Goal: Navigation & Orientation: Find specific page/section

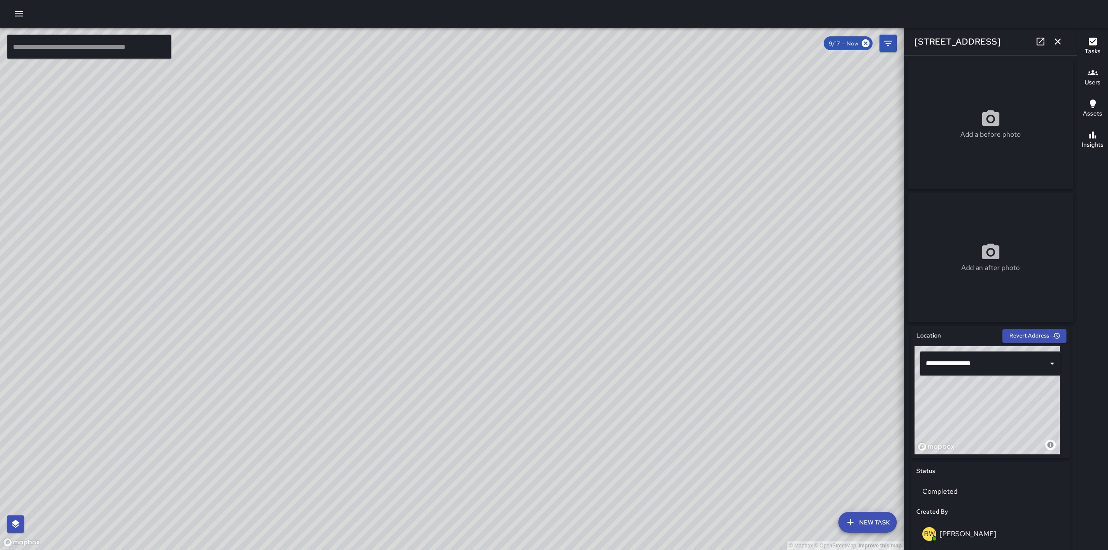
click at [19, 14] on icon "button" at bounding box center [19, 13] width 8 height 5
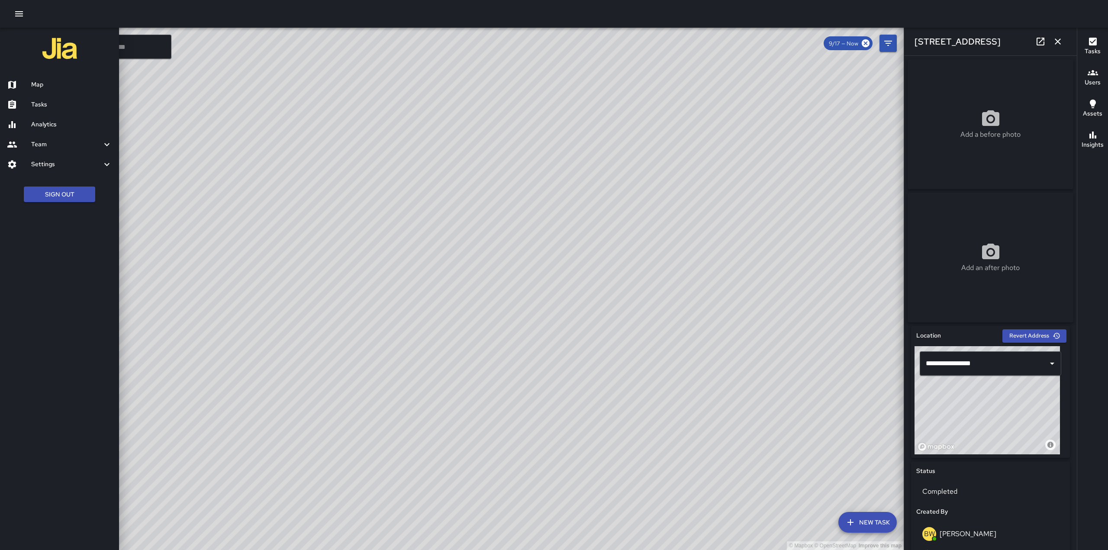
click at [36, 102] on h6 "Tasks" at bounding box center [71, 105] width 81 height 10
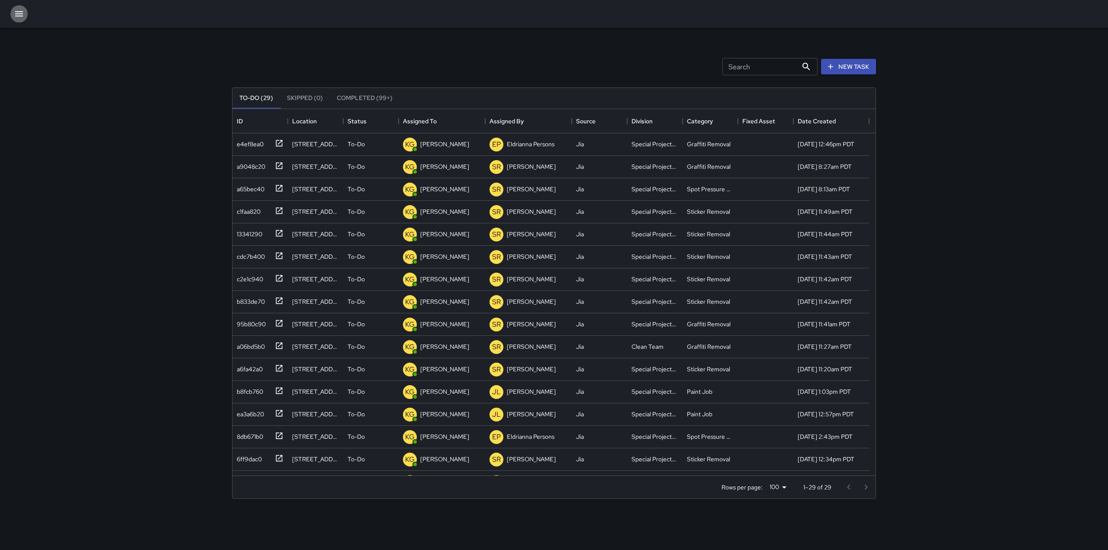
click at [22, 6] on button "button" at bounding box center [18, 13] width 17 height 17
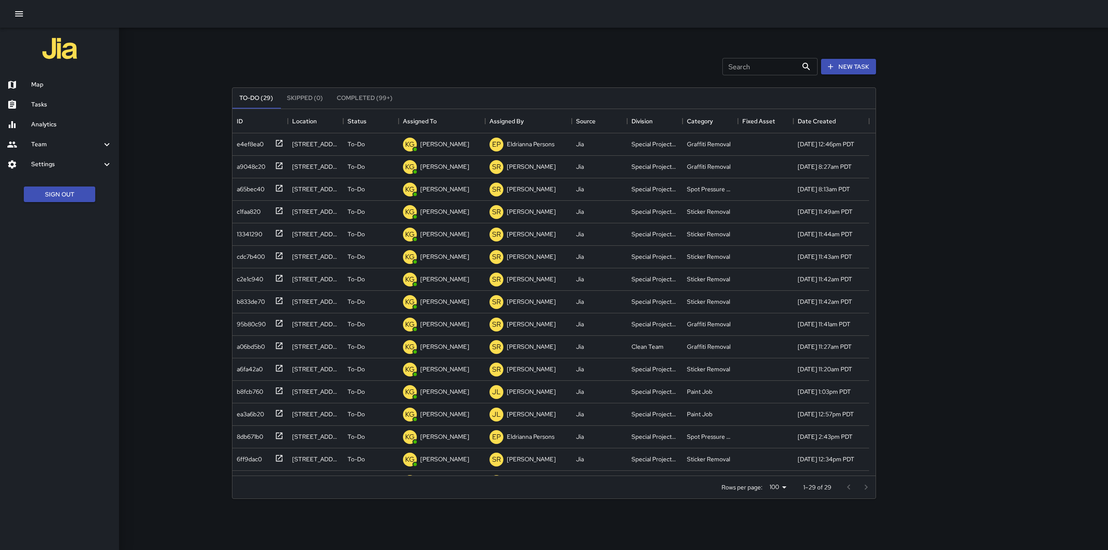
click at [39, 84] on h6 "Map" at bounding box center [71, 85] width 81 height 10
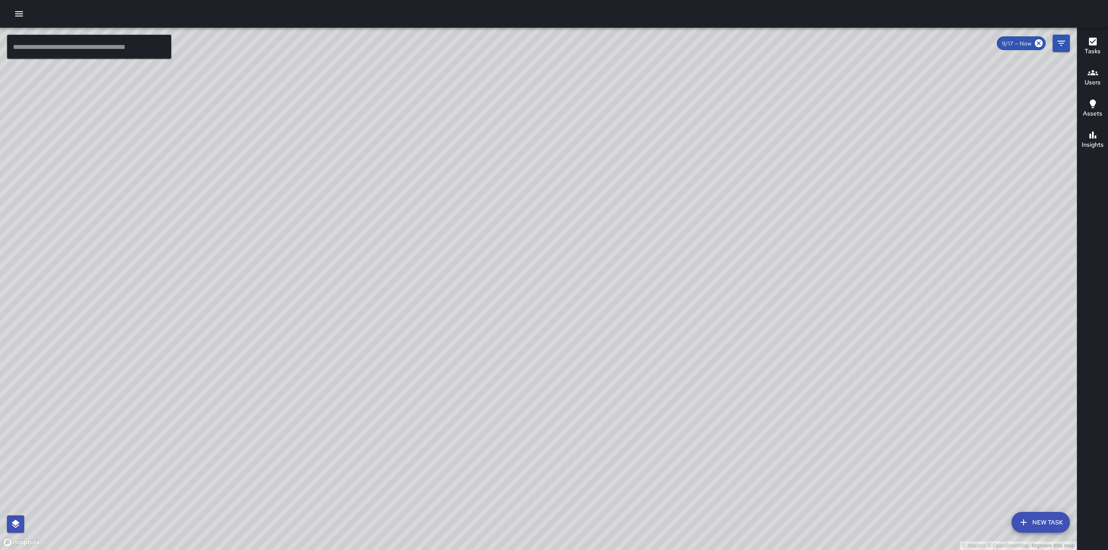
click at [474, 305] on div "© Mapbox © OpenStreetMap Improve this map" at bounding box center [538, 289] width 1076 height 522
click at [482, 307] on div "© Mapbox © OpenStreetMap Improve this map" at bounding box center [538, 289] width 1076 height 522
click at [454, 304] on div "© Mapbox © OpenStreetMap Improve this map" at bounding box center [538, 289] width 1076 height 522
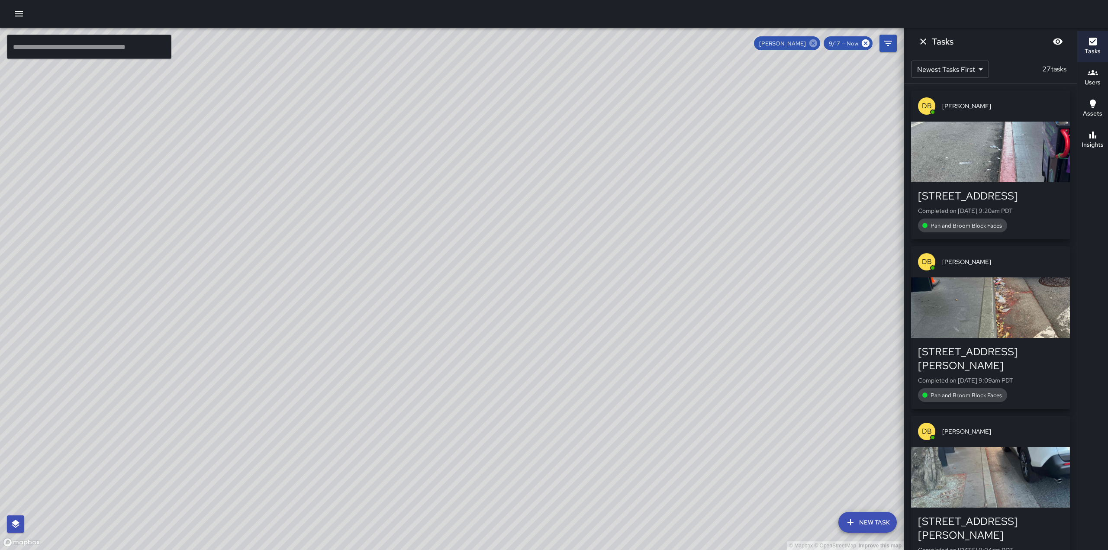
click at [813, 44] on icon at bounding box center [813, 44] width 10 height 10
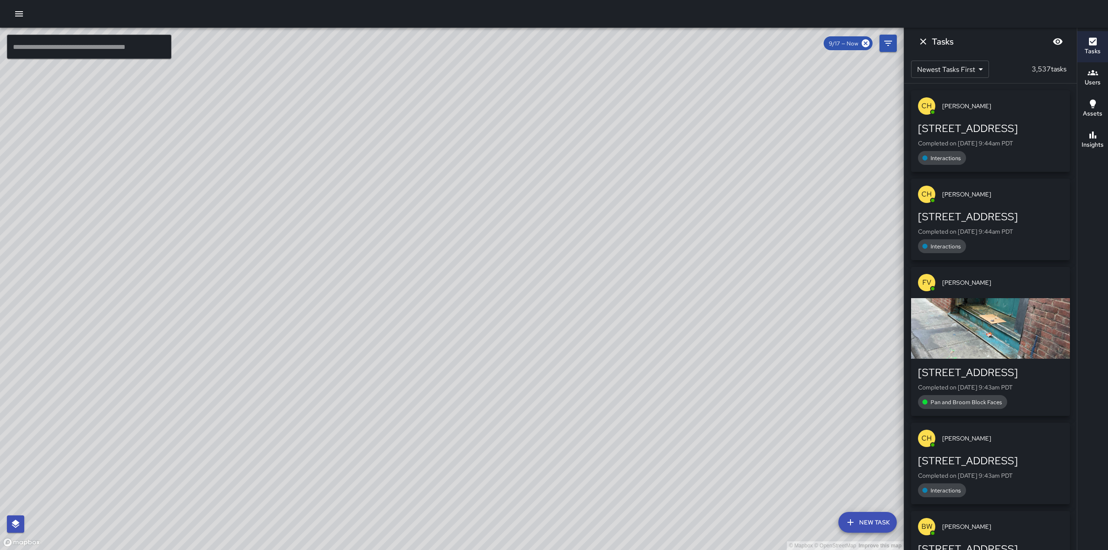
click at [405, 306] on div "© Mapbox © OpenStreetMap Improve this map" at bounding box center [451, 289] width 903 height 522
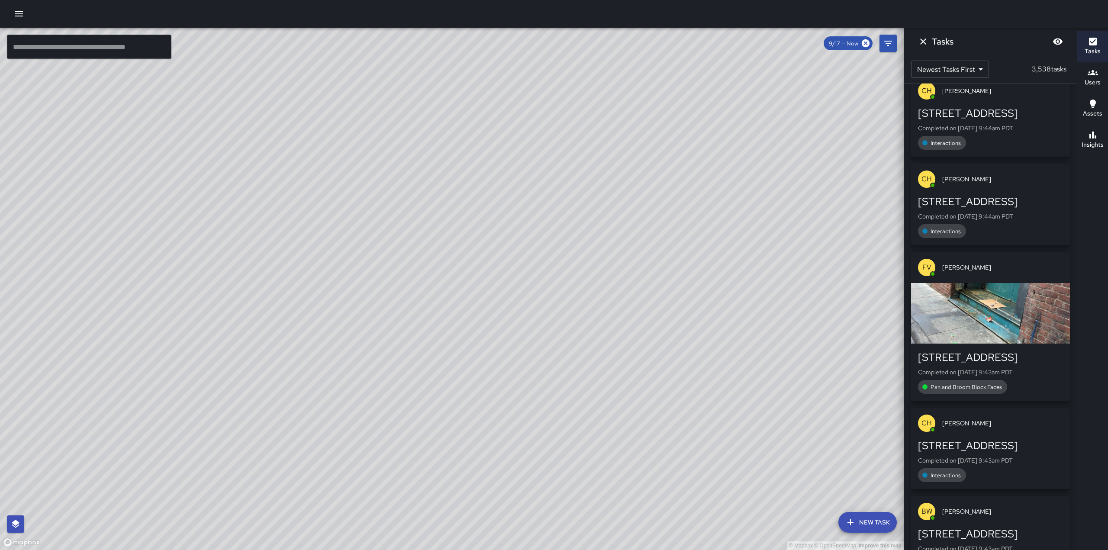
scroll to position [111, 0]
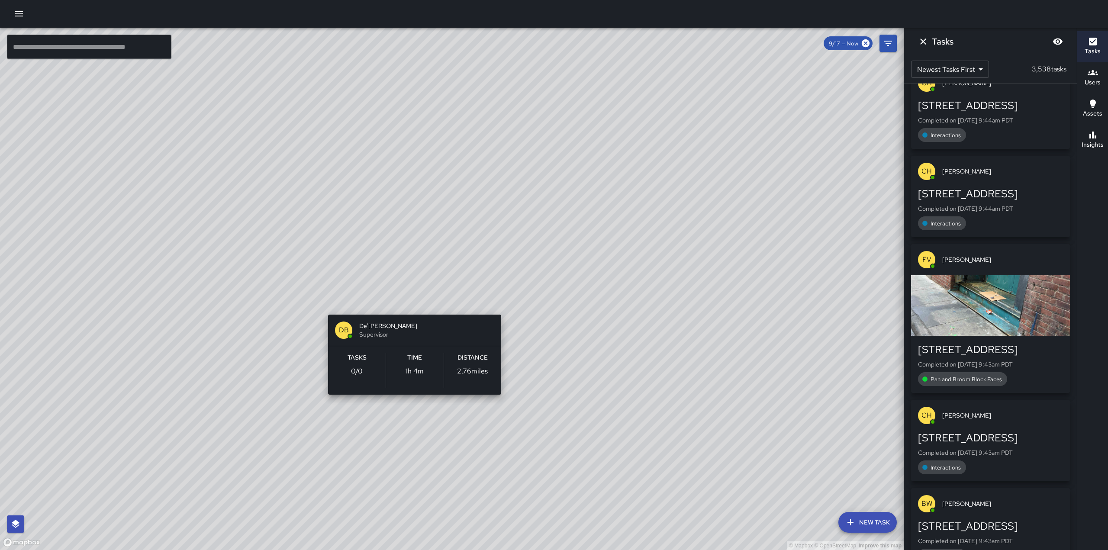
click at [411, 299] on div "© Mapbox © OpenStreetMap Improve this map DB De'[PERSON_NAME] Supervisor Tasks …" at bounding box center [451, 289] width 903 height 522
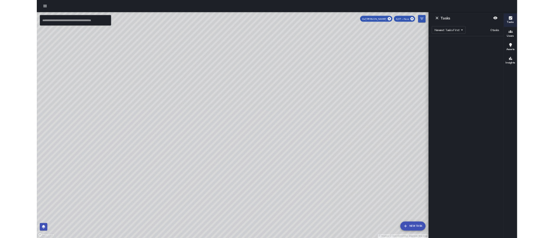
scroll to position [0, 0]
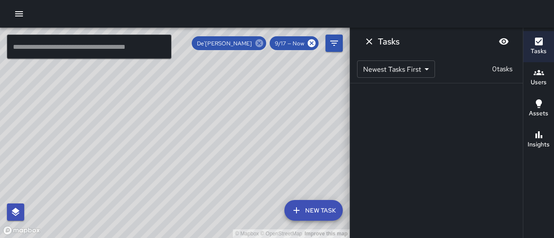
click at [258, 45] on icon at bounding box center [259, 44] width 10 height 10
